Goal: Navigation & Orientation: Find specific page/section

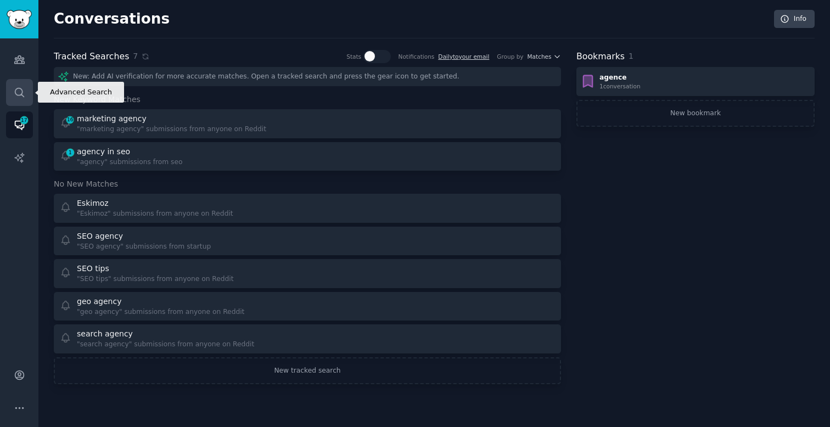
click at [21, 92] on icon "Sidebar" at bounding box center [19, 92] width 9 height 9
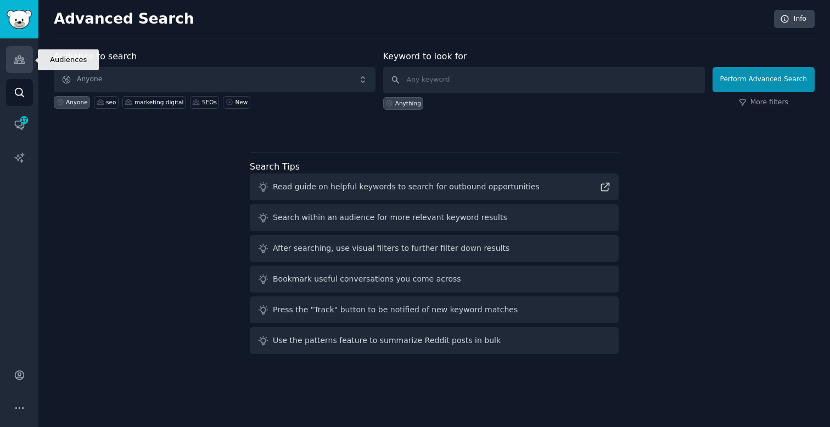
click at [19, 62] on icon "Sidebar" at bounding box center [20, 60] width 12 height 12
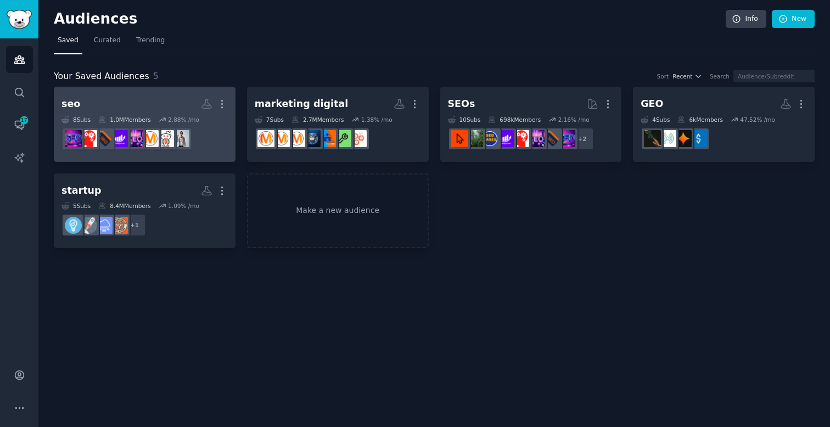
click at [160, 96] on h2 "seo More" at bounding box center [144, 103] width 166 height 19
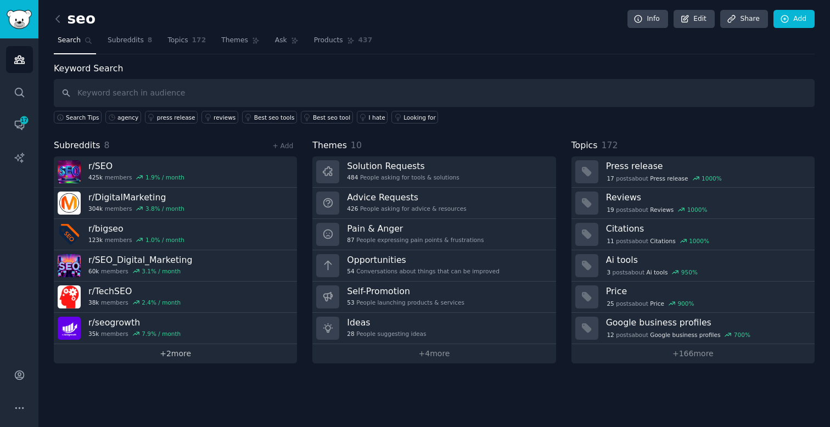
click at [180, 353] on link "+ 2 more" at bounding box center [175, 353] width 243 height 19
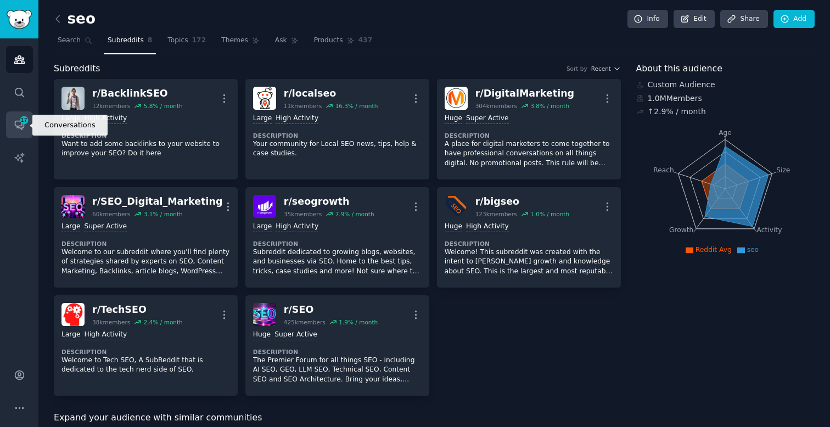
click at [23, 123] on icon "Sidebar" at bounding box center [23, 119] width 7 height 7
